Goal: Task Accomplishment & Management: Manage account settings

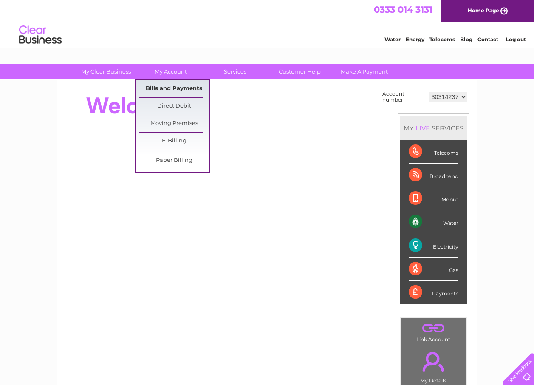
click at [174, 84] on link "Bills and Payments" at bounding box center [174, 88] width 70 height 17
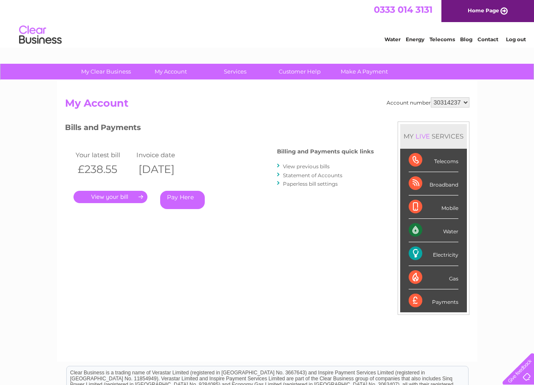
click at [306, 166] on link "View previous bills" at bounding box center [306, 166] width 47 height 6
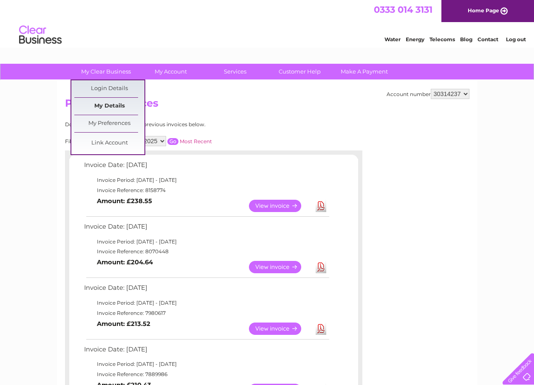
click at [109, 102] on link "My Details" at bounding box center [109, 106] width 70 height 17
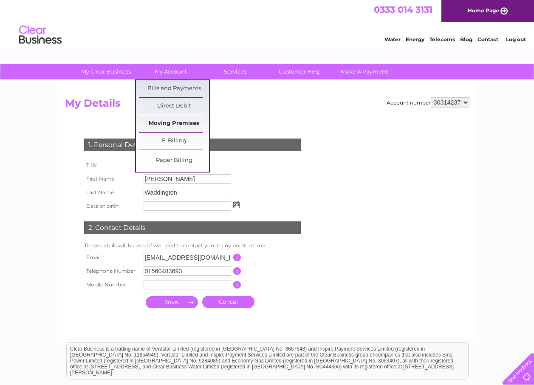
click at [163, 122] on link "Moving Premises" at bounding box center [174, 123] width 70 height 17
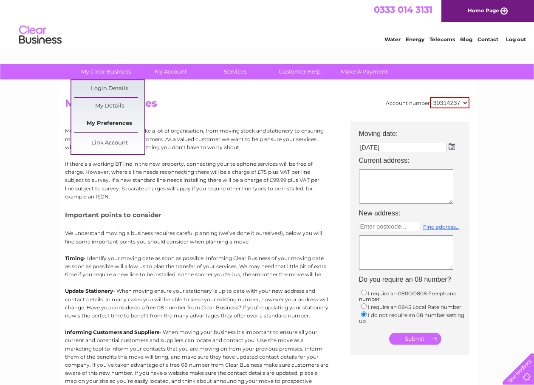
click at [103, 121] on link "My Preferences" at bounding box center [109, 123] width 70 height 17
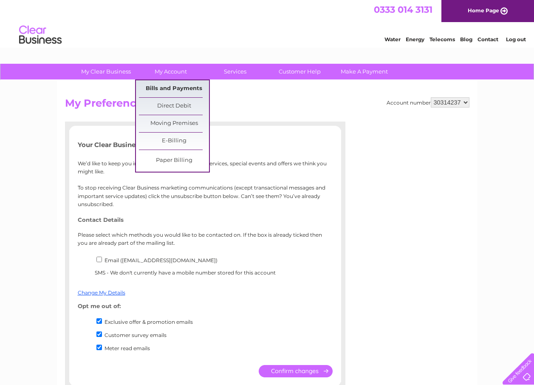
click at [174, 90] on link "Bills and Payments" at bounding box center [174, 88] width 70 height 17
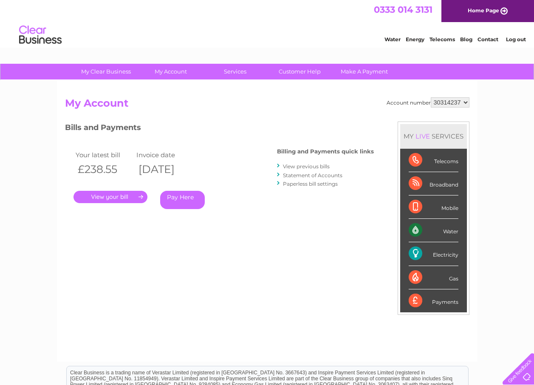
click at [303, 176] on link "Statement of Accounts" at bounding box center [313, 175] width 60 height 6
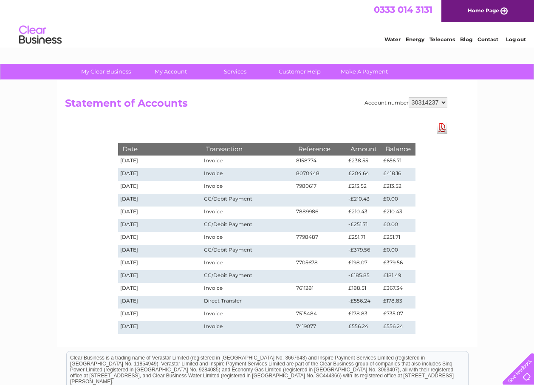
click at [417, 102] on select "30314237" at bounding box center [428, 102] width 39 height 10
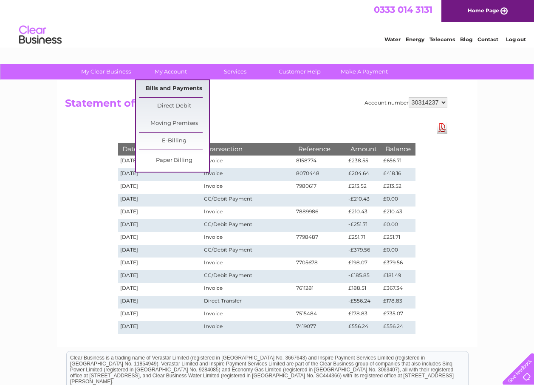
click at [173, 89] on link "Bills and Payments" at bounding box center [174, 88] width 70 height 17
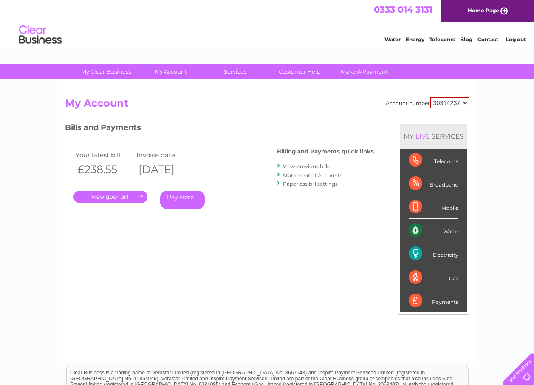
click at [293, 165] on link "View previous bills" at bounding box center [306, 166] width 47 height 6
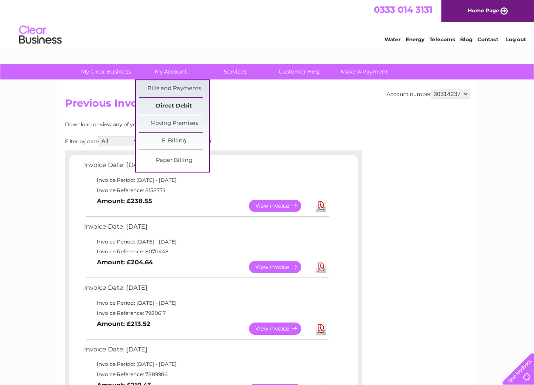
click at [163, 106] on link "Direct Debit" at bounding box center [174, 106] width 70 height 17
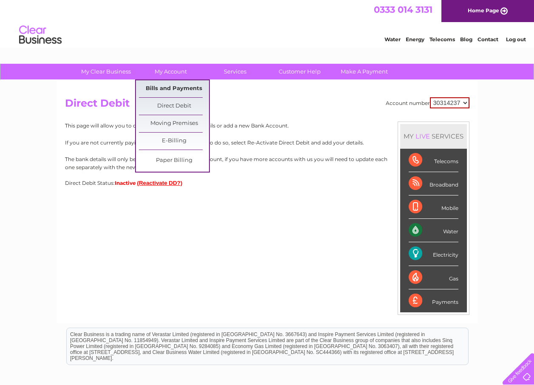
click at [172, 88] on link "Bills and Payments" at bounding box center [174, 88] width 70 height 17
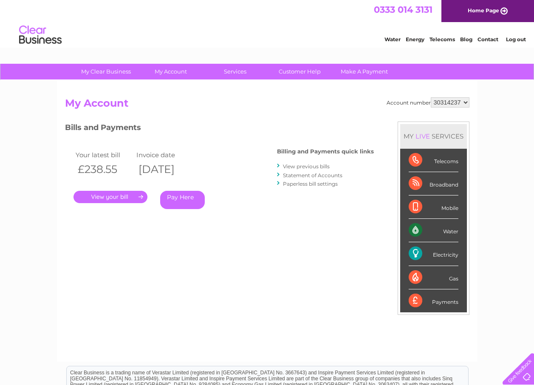
click at [288, 175] on link "Statement of Accounts" at bounding box center [313, 175] width 60 height 6
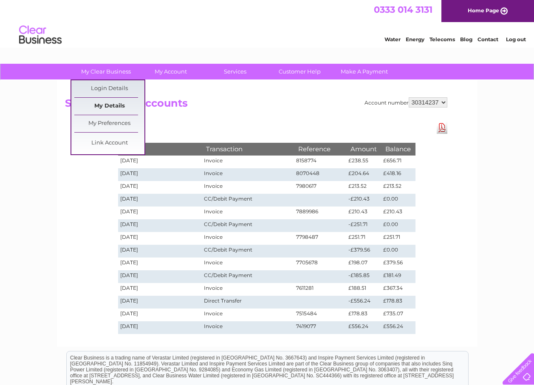
click at [99, 106] on link "My Details" at bounding box center [109, 106] width 70 height 17
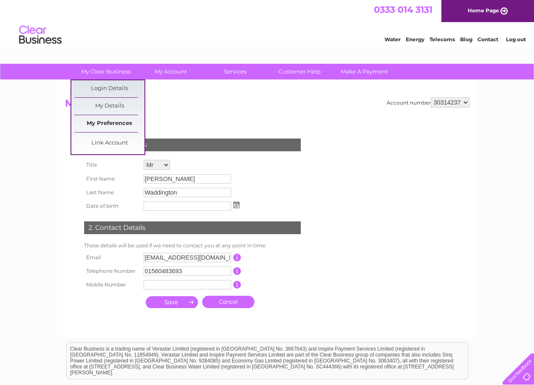
click at [97, 127] on link "My Preferences" at bounding box center [109, 123] width 70 height 17
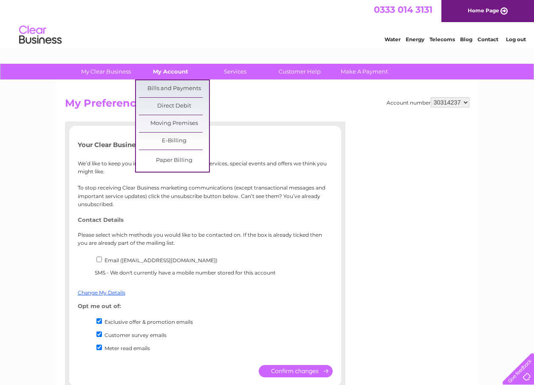
click at [181, 74] on link "My Account" at bounding box center [171, 72] width 70 height 16
click at [179, 91] on link "Bills and Payments" at bounding box center [174, 88] width 70 height 17
